Goal: Check status: Check status

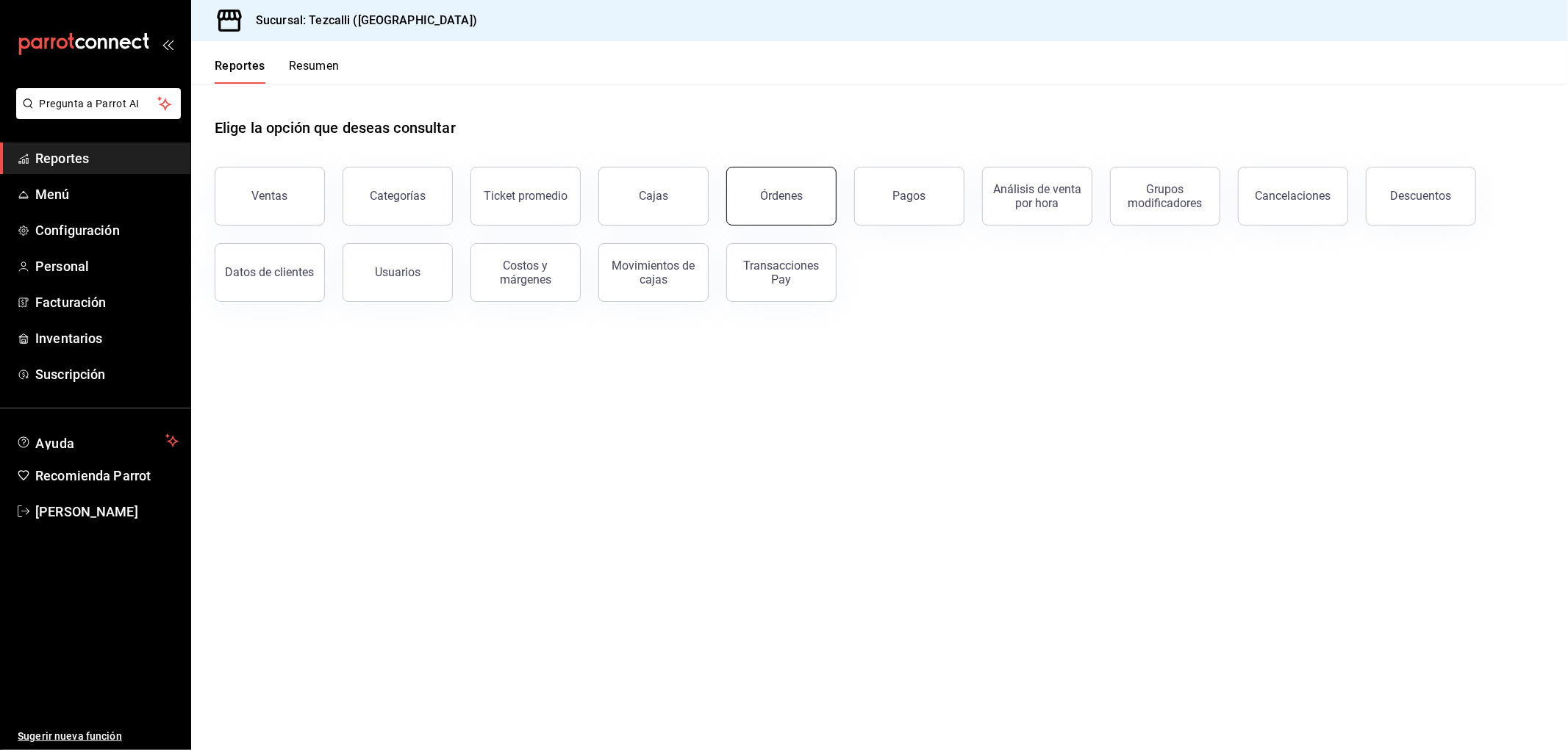
click at [833, 197] on div "Órdenes" at bounding box center [773, 188] width 128 height 77
click at [804, 202] on button "Órdenes" at bounding box center [782, 196] width 110 height 59
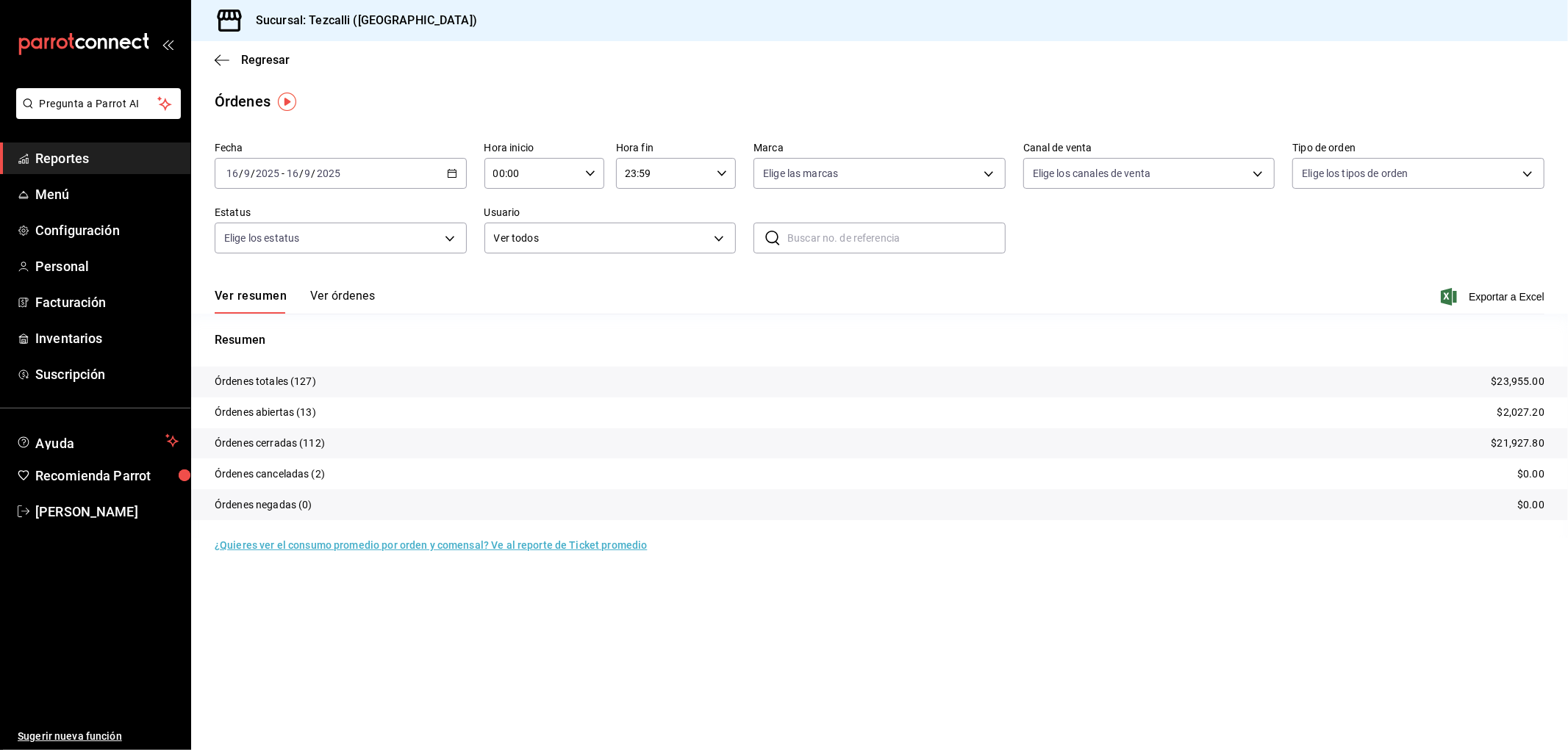
click at [384, 178] on div "[DATE] [DATE] - [DATE] [DATE]" at bounding box center [340, 173] width 252 height 31
click at [305, 391] on span "Rango de fechas" at bounding box center [284, 383] width 114 height 15
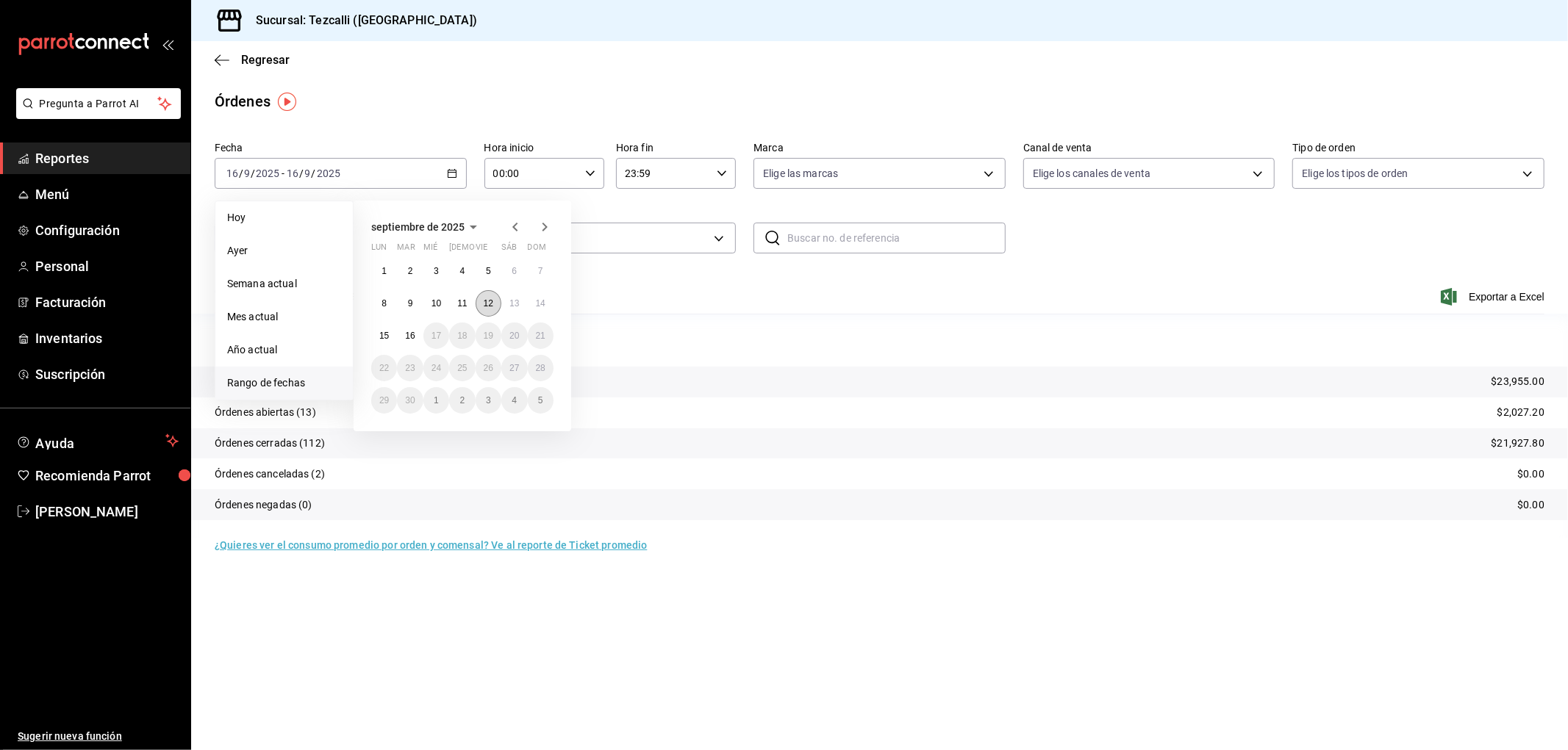
click at [478, 305] on button "12" at bounding box center [488, 303] width 26 height 27
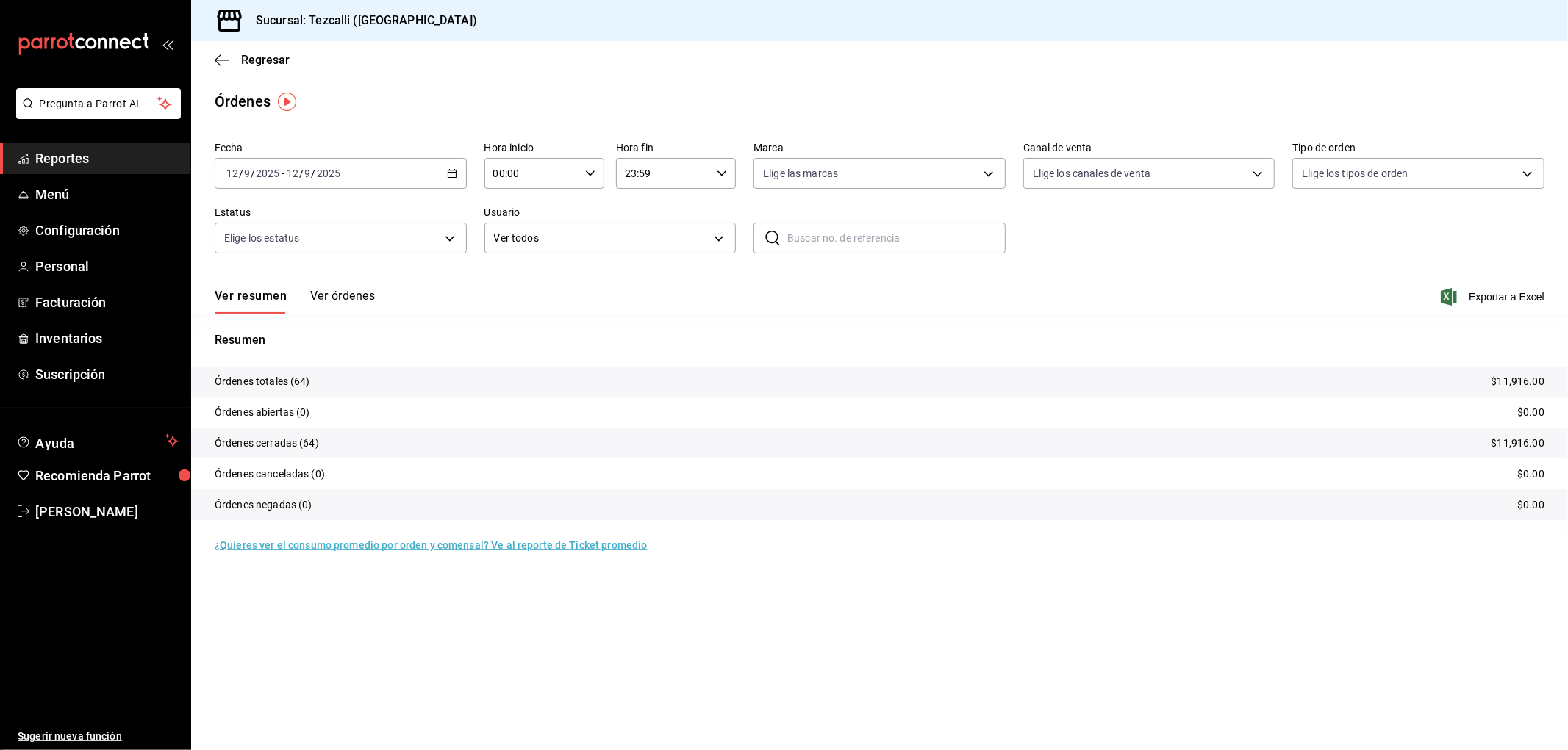
click at [366, 298] on button "Ver órdenes" at bounding box center [342, 301] width 64 height 25
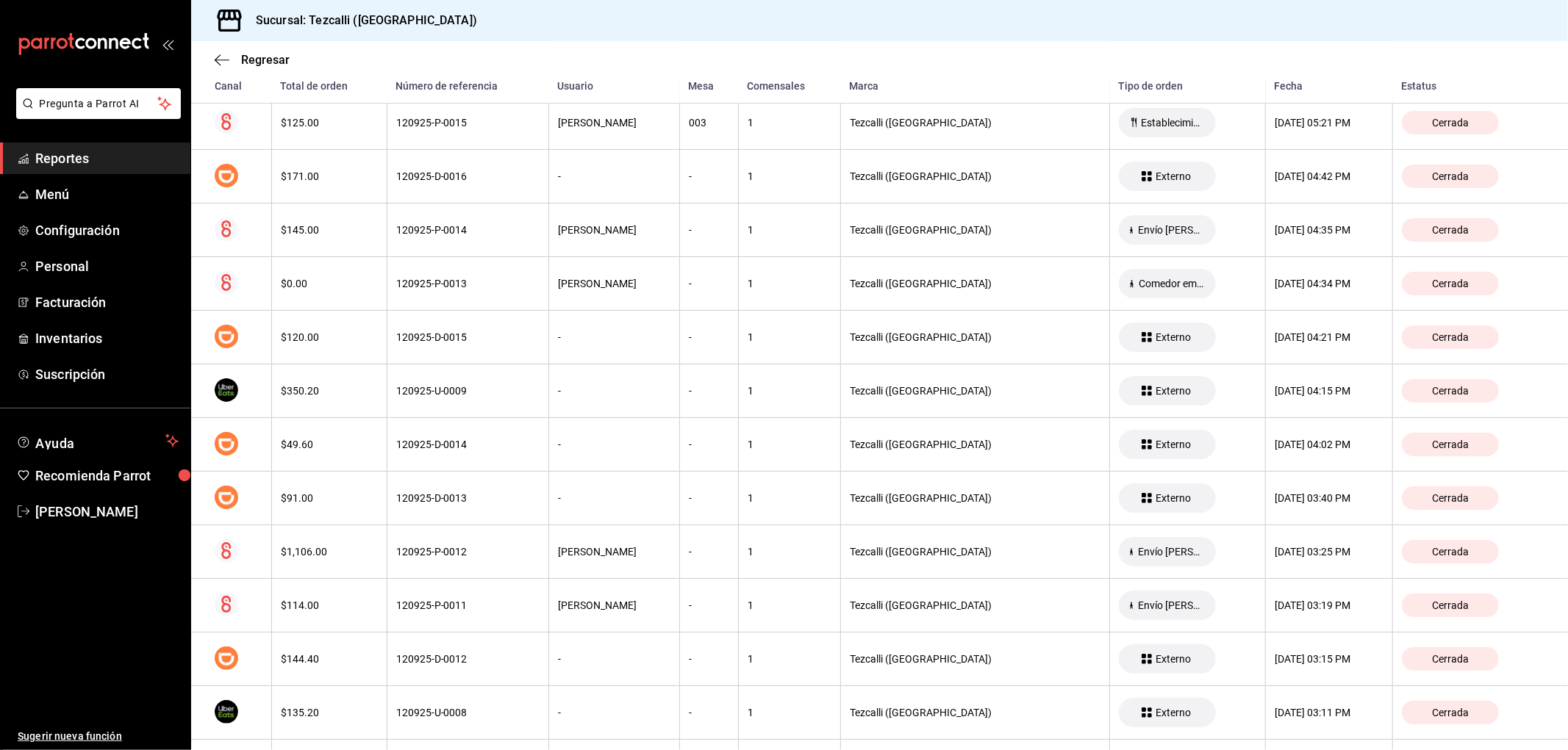
scroll to position [1088, 0]
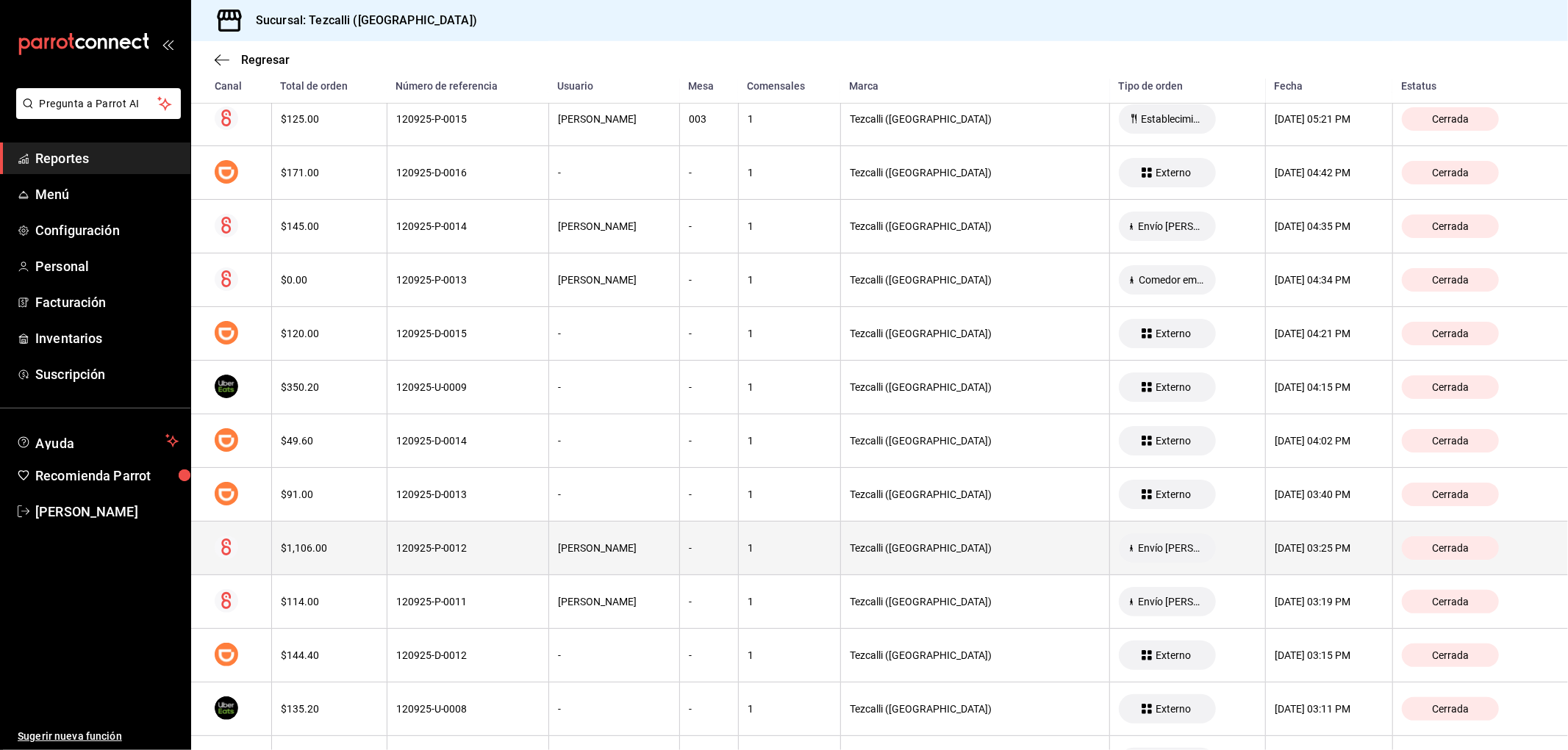
click at [1306, 557] on th "[DATE] 03:25 PM" at bounding box center [1330, 549] width 127 height 54
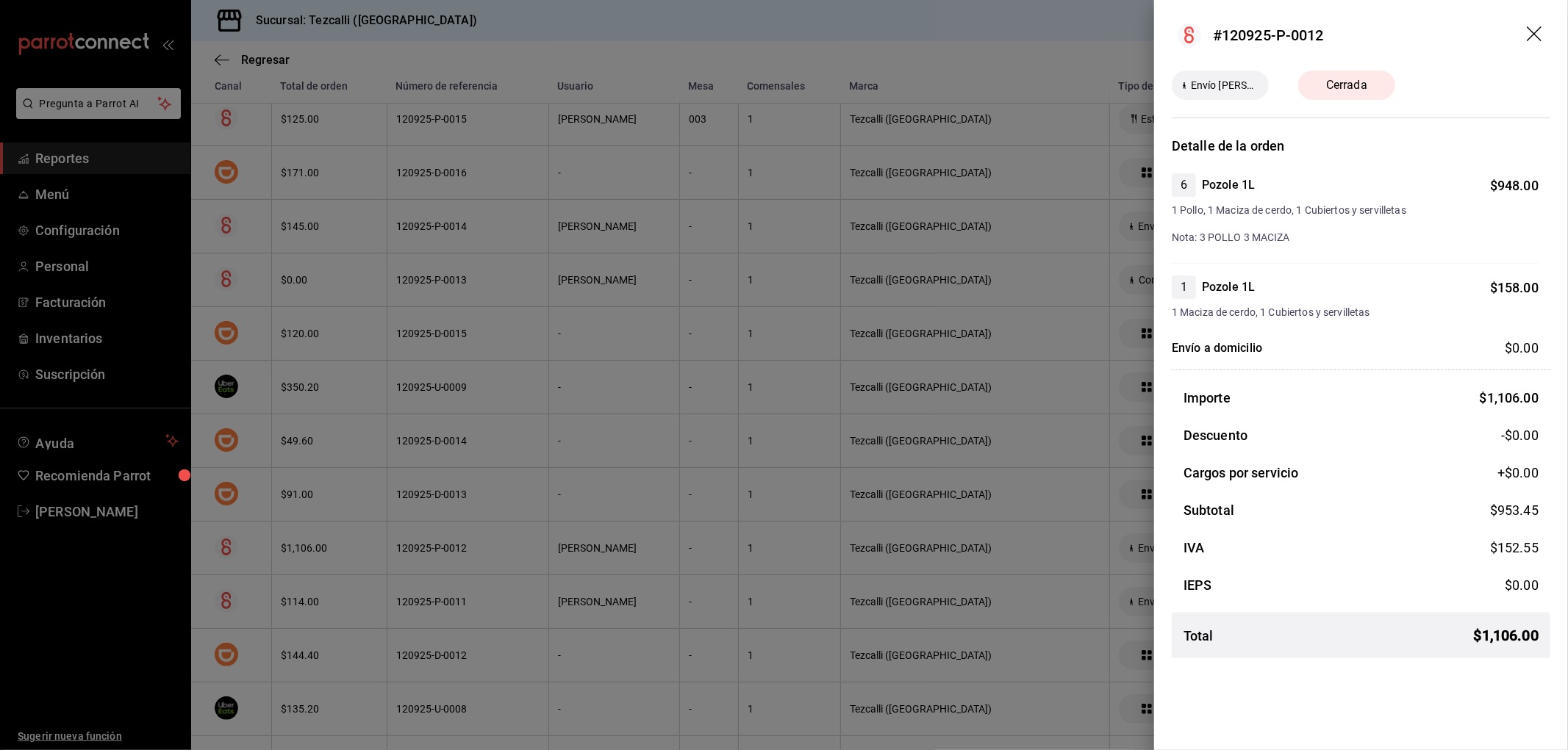
click at [875, 553] on div at bounding box center [784, 375] width 1568 height 750
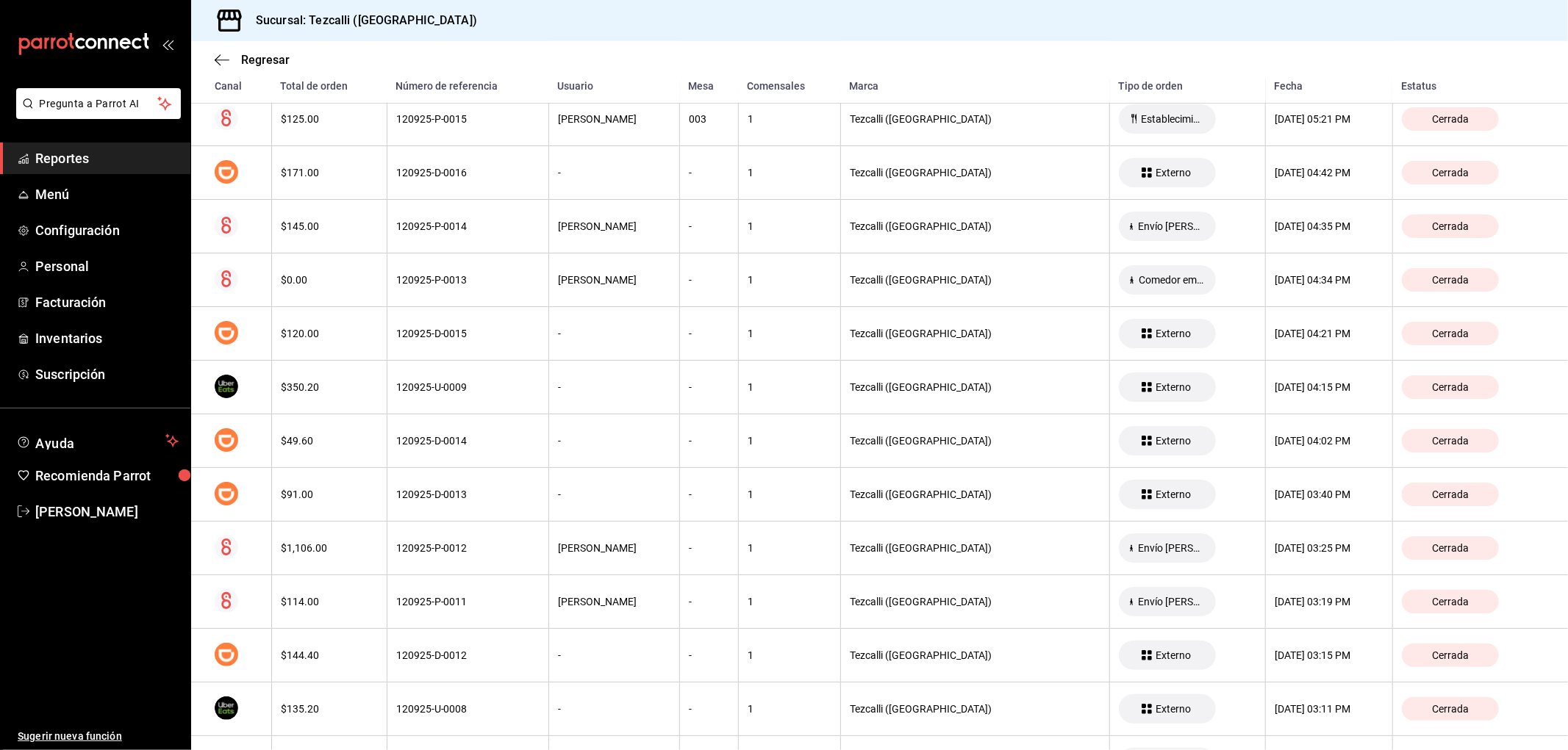
click at [831, 553] on div "1" at bounding box center [789, 548] width 83 height 11
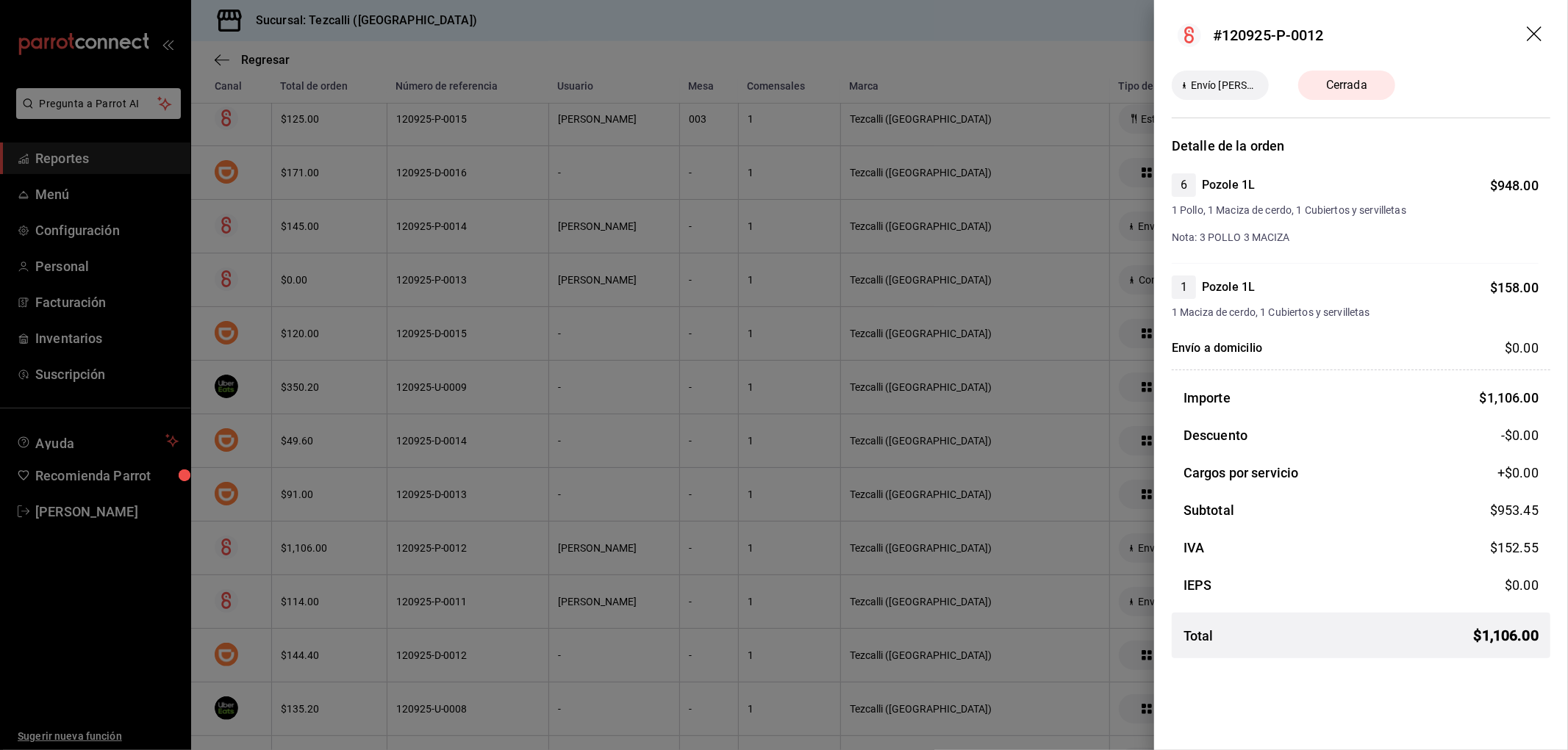
click at [875, 553] on div at bounding box center [784, 375] width 1568 height 750
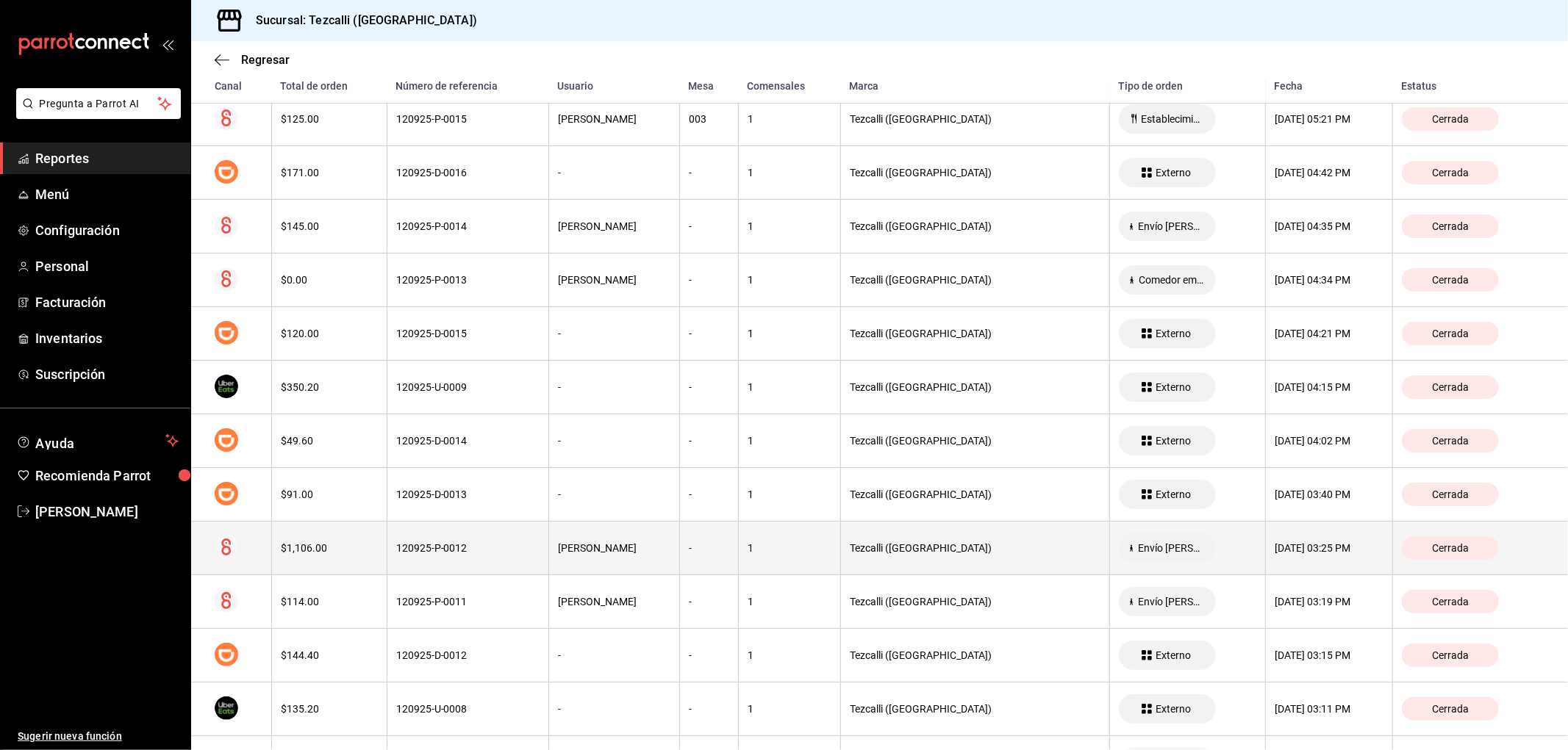
click at [671, 562] on th "[PERSON_NAME]" at bounding box center [613, 549] width 131 height 54
